Goal: Complete application form

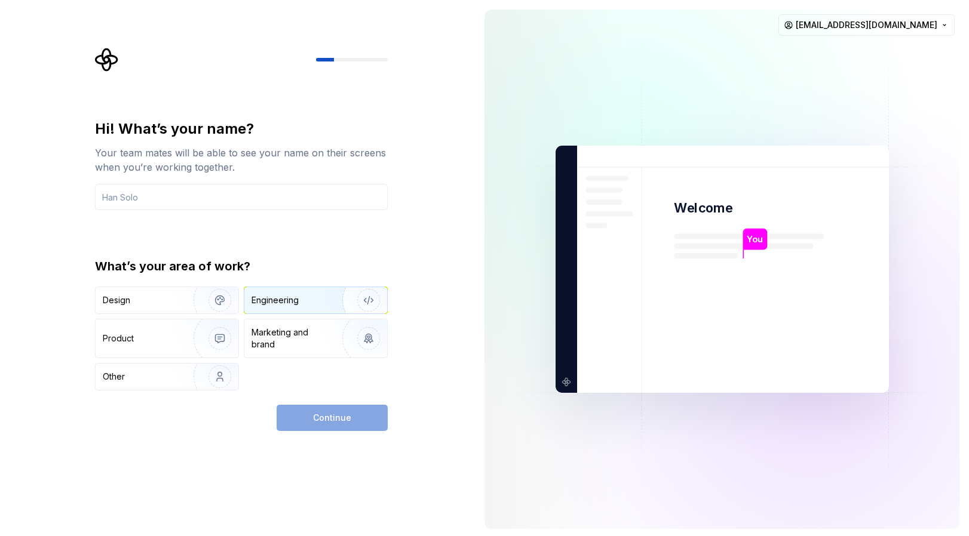
click at [306, 295] on div "Engineering" at bounding box center [298, 300] width 95 height 12
click at [244, 207] on input "text" at bounding box center [241, 197] width 293 height 26
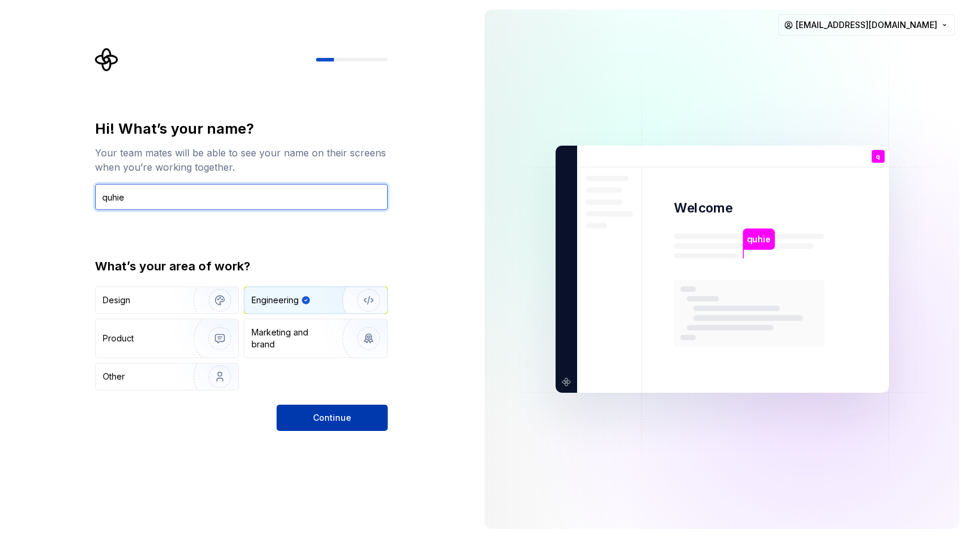
type input "quhie"
click at [320, 414] on span "Continue" at bounding box center [332, 418] width 38 height 12
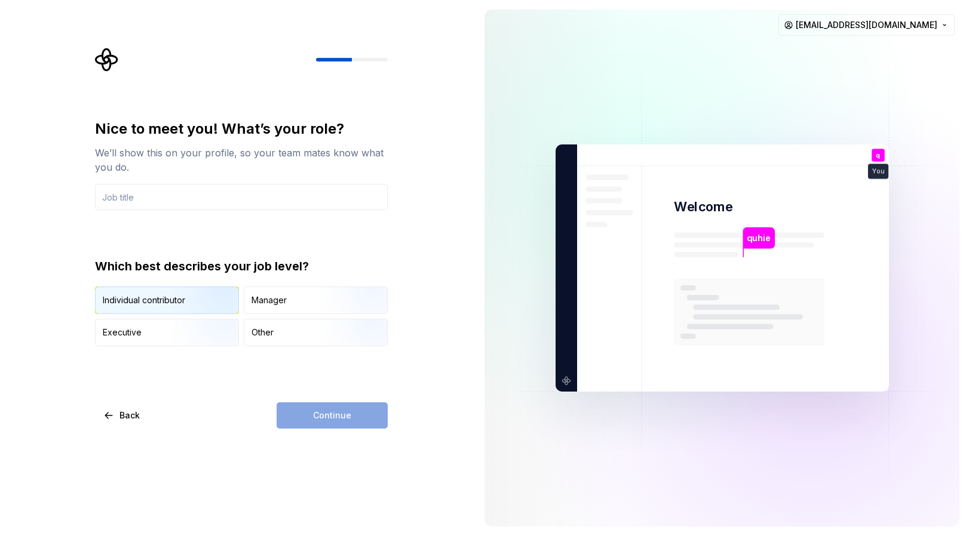
click at [216, 306] on img "button" at bounding box center [209, 315] width 76 height 80
click at [173, 201] on input "text" at bounding box center [241, 197] width 293 height 26
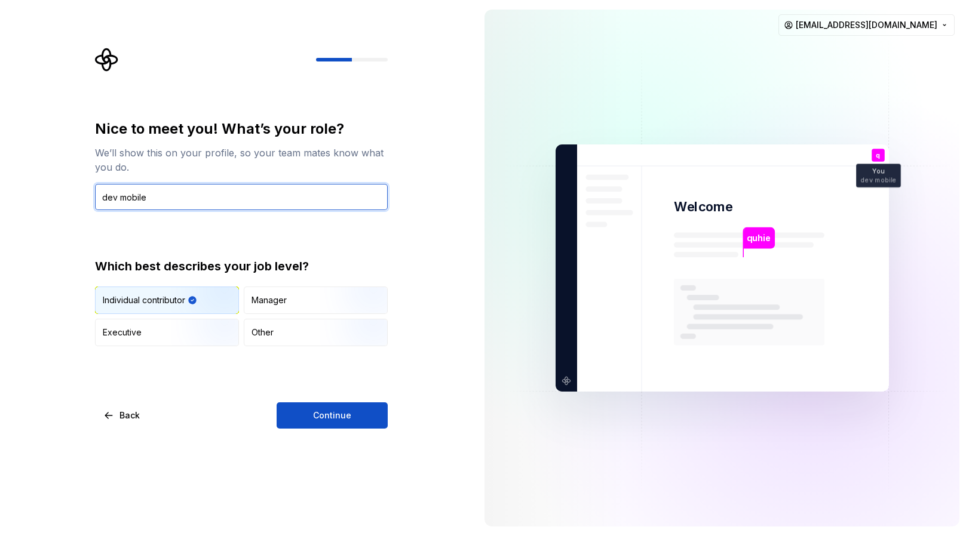
type input "dev mobile"
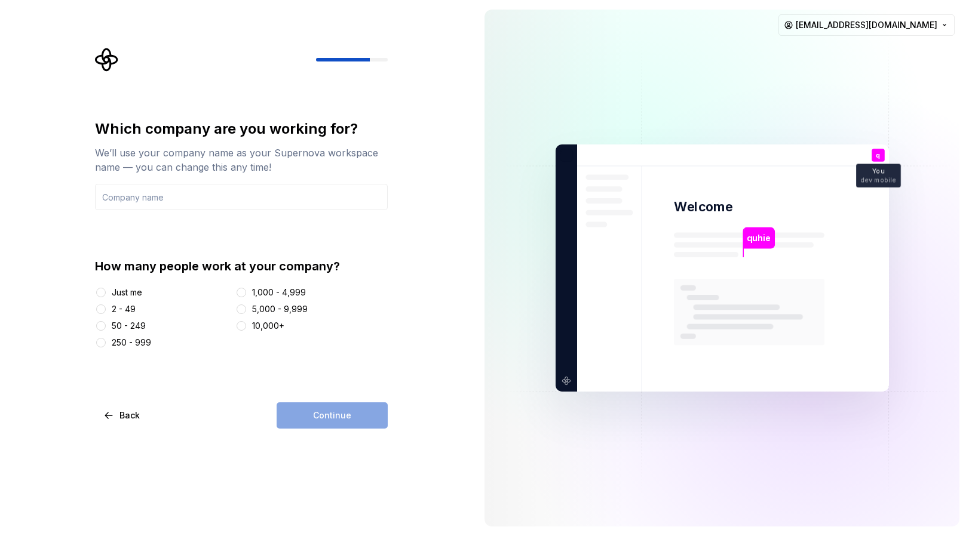
click at [140, 296] on div "Just me" at bounding box center [127, 293] width 30 height 12
click at [106, 296] on button "Just me" at bounding box center [101, 293] width 10 height 10
click at [363, 418] on div "Continue" at bounding box center [332, 416] width 111 height 26
click at [170, 194] on input "text" at bounding box center [241, 197] width 293 height 26
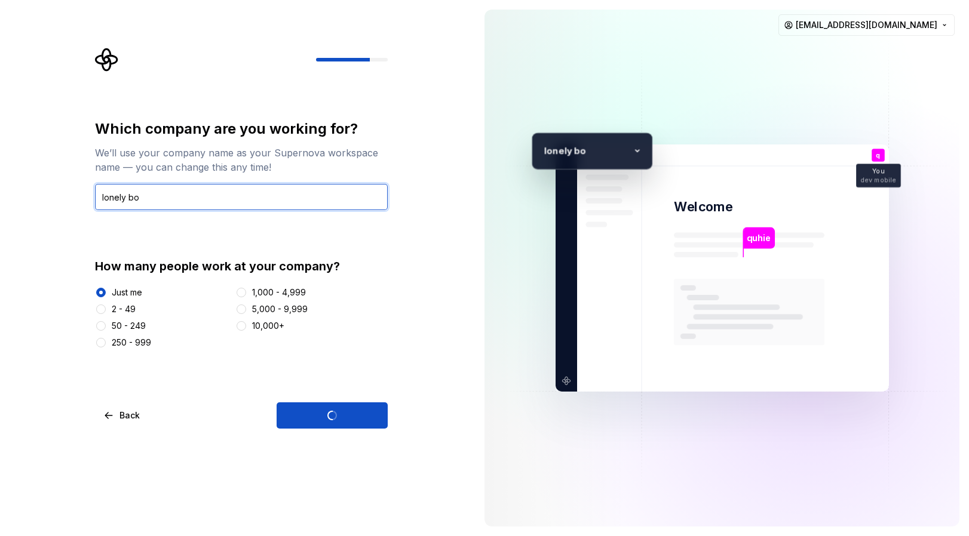
type input "lonely boy"
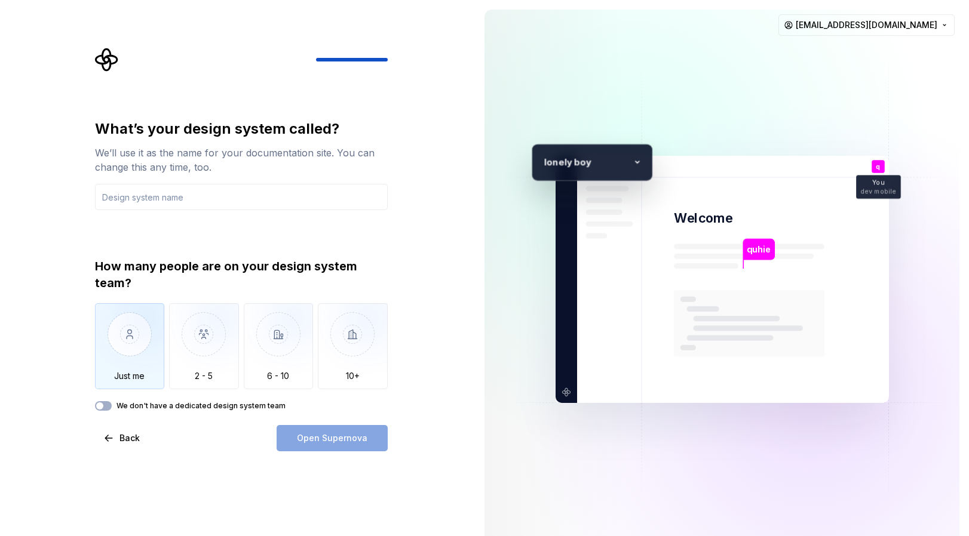
click at [149, 357] on img "button" at bounding box center [130, 343] width 70 height 80
click at [229, 197] on input "text" at bounding box center [241, 197] width 293 height 26
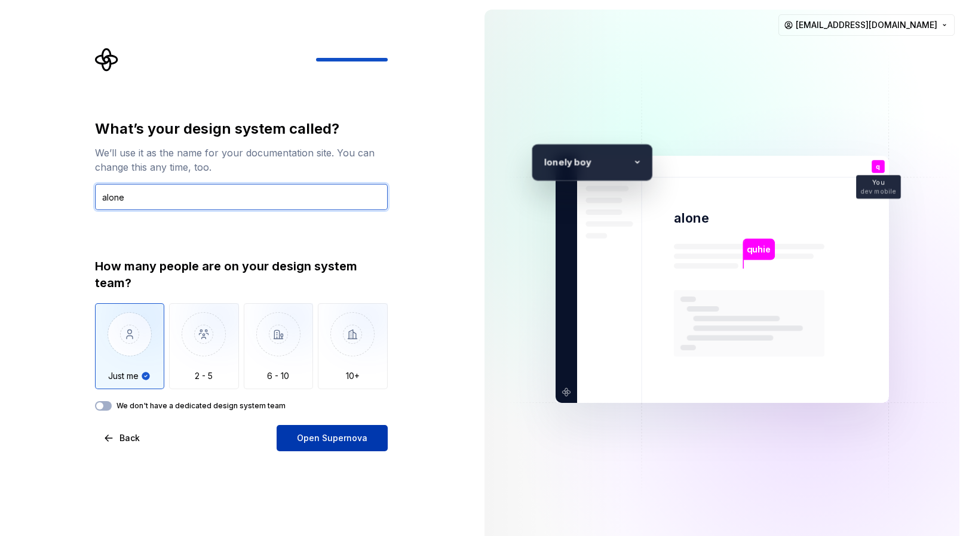
type input "alone"
click at [354, 444] on span "Open Supernova" at bounding box center [332, 438] width 70 height 12
